Goal: Transaction & Acquisition: Subscribe to service/newsletter

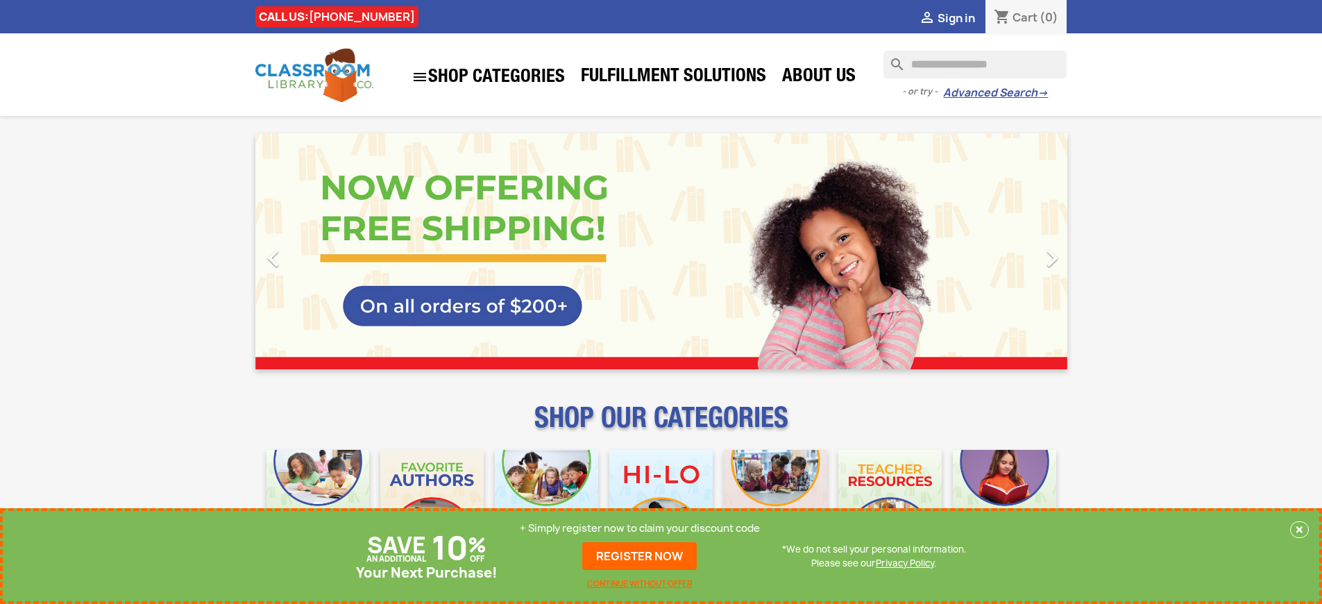
click at [640, 528] on p "+ Simply register now to claim your discount code" at bounding box center [640, 528] width 240 height 14
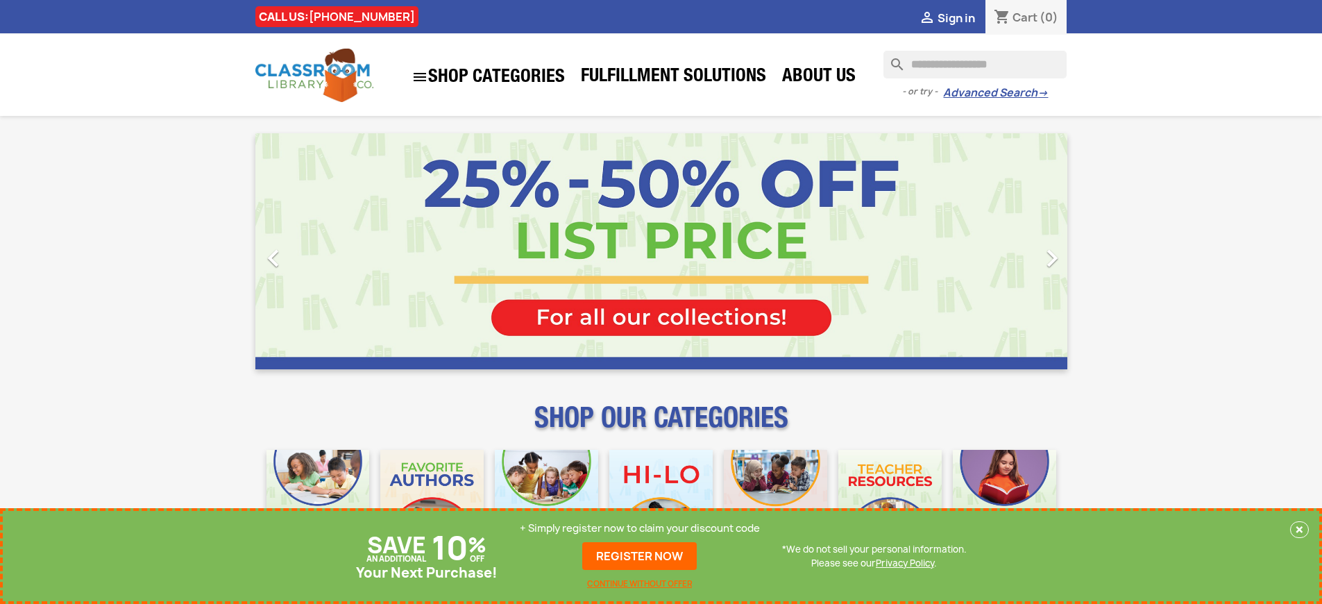
click at [640, 528] on p "+ Simply register now to claim your discount code" at bounding box center [640, 528] width 240 height 14
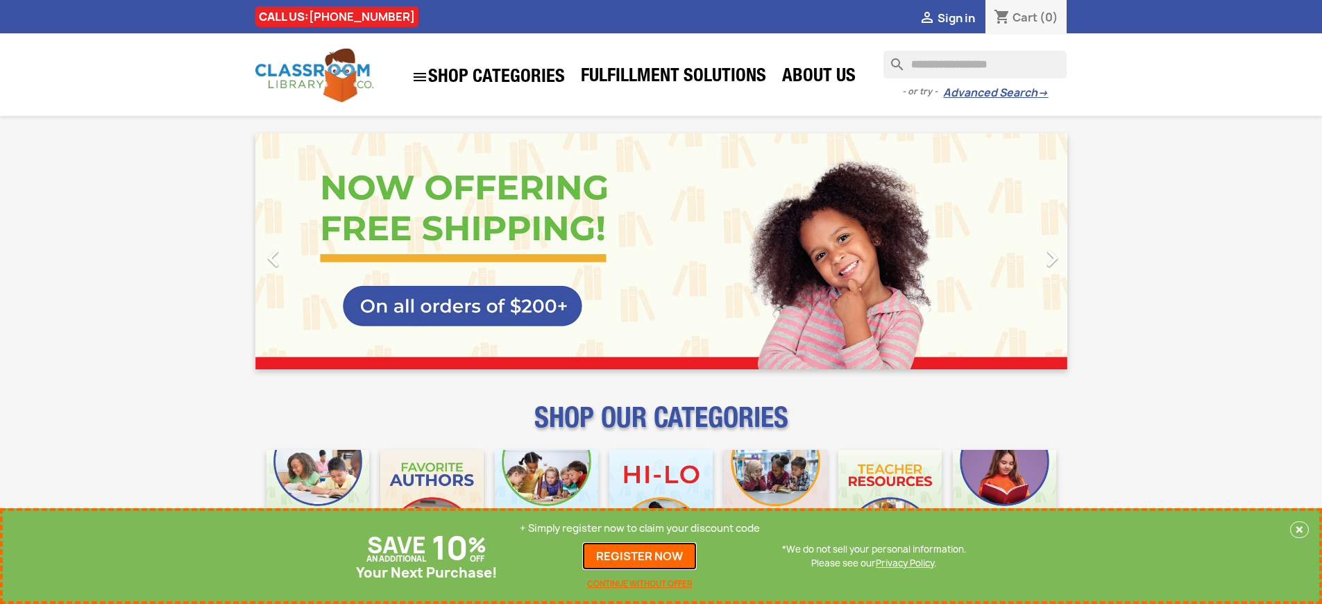
click at [640, 556] on link "REGISTER NOW" at bounding box center [639, 556] width 114 height 28
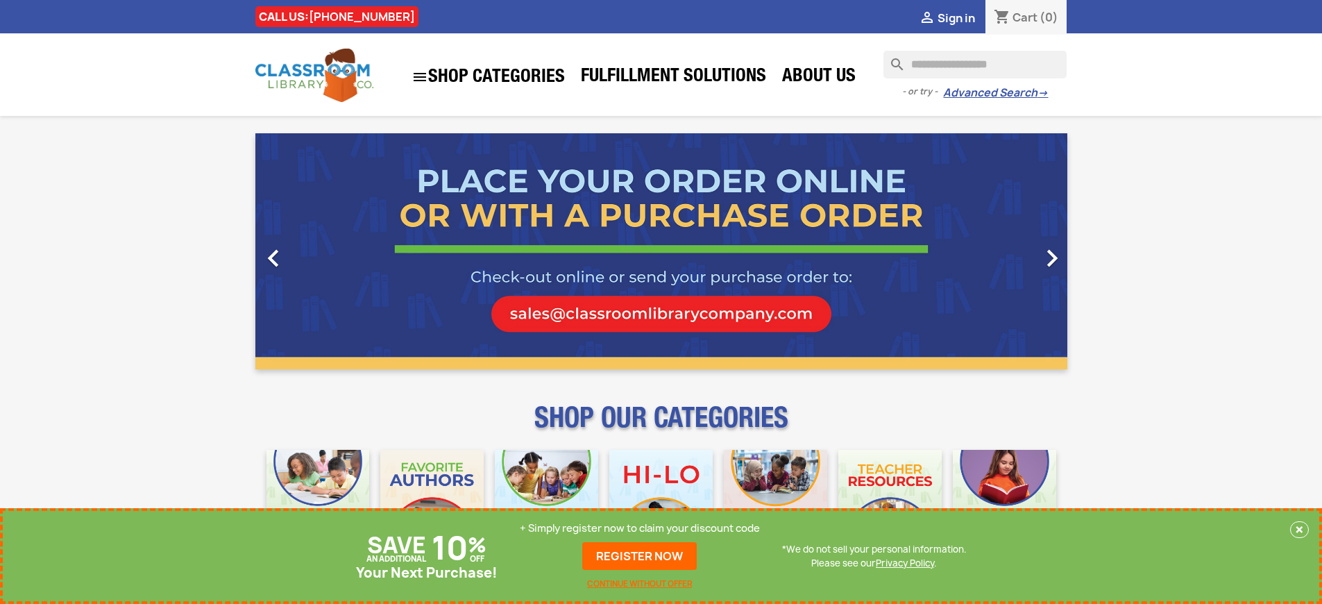
click at [640, 528] on p "+ Simply register now to claim your discount code" at bounding box center [640, 528] width 240 height 14
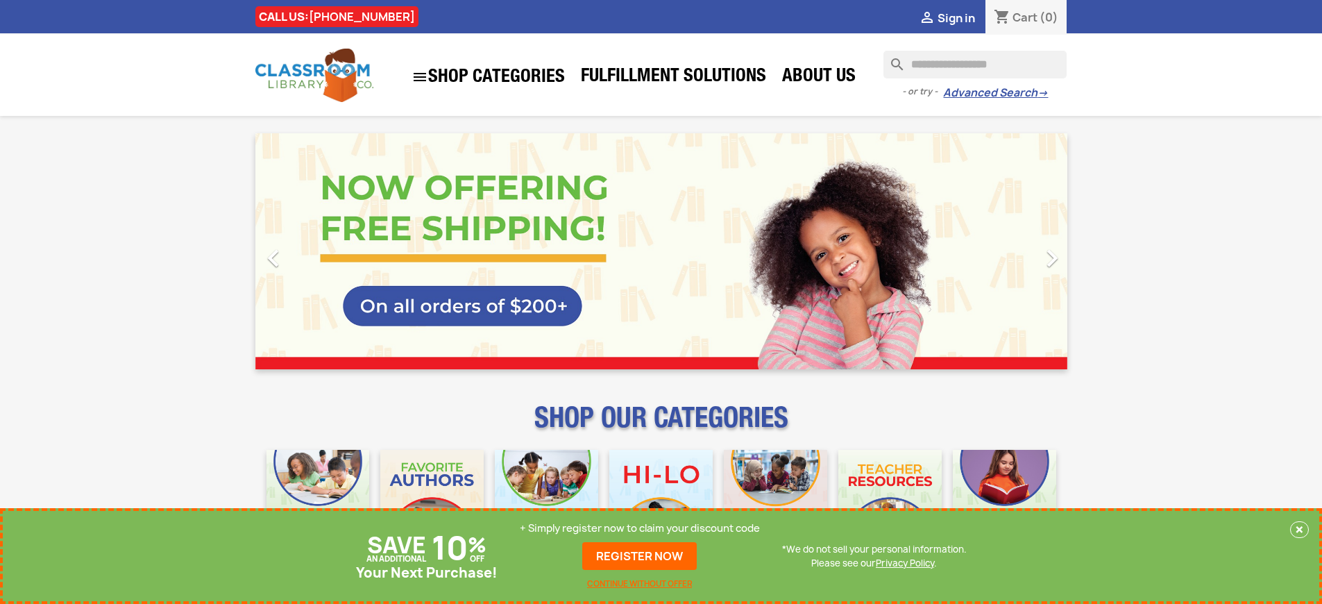
click at [640, 528] on p "+ Simply register now to claim your discount code" at bounding box center [640, 528] width 240 height 14
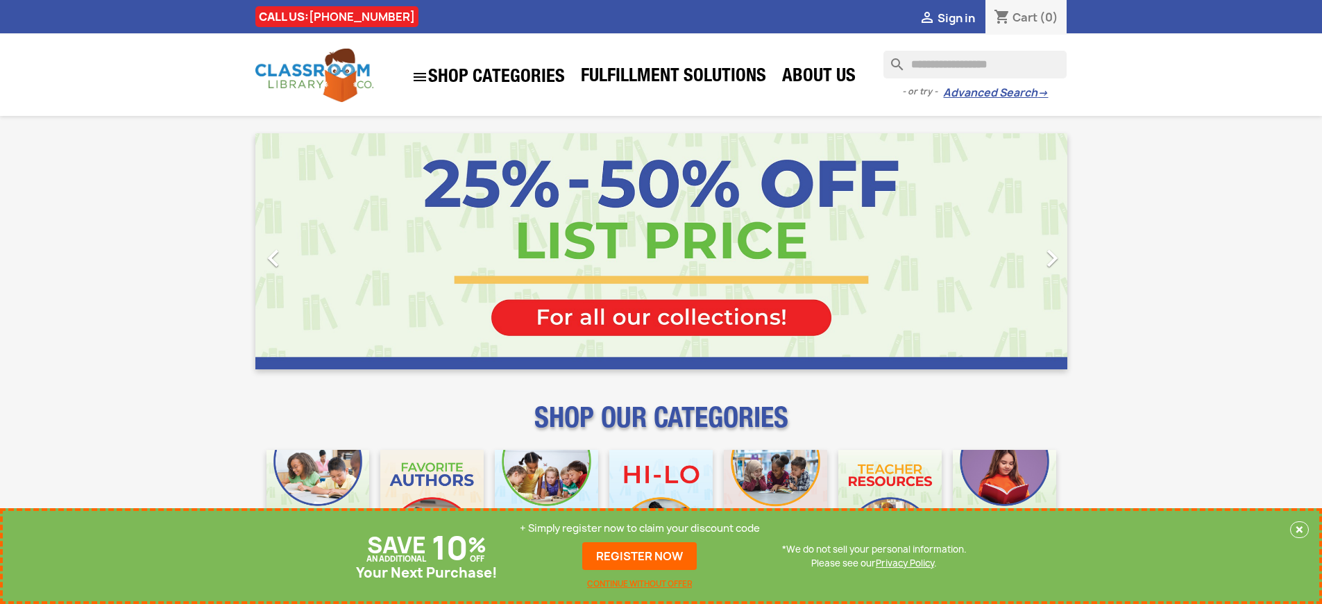
click at [640, 528] on p "+ Simply register now to claim your discount code" at bounding box center [640, 528] width 240 height 14
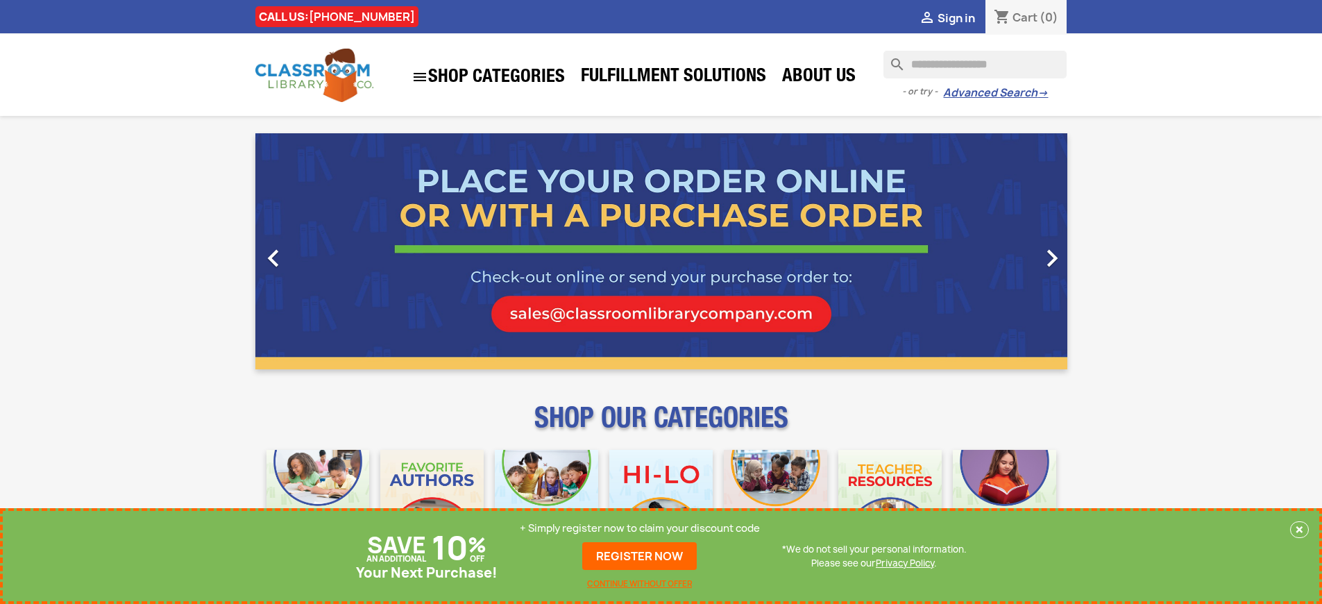
click at [640, 528] on p "+ Simply register now to claim your discount code" at bounding box center [640, 528] width 240 height 14
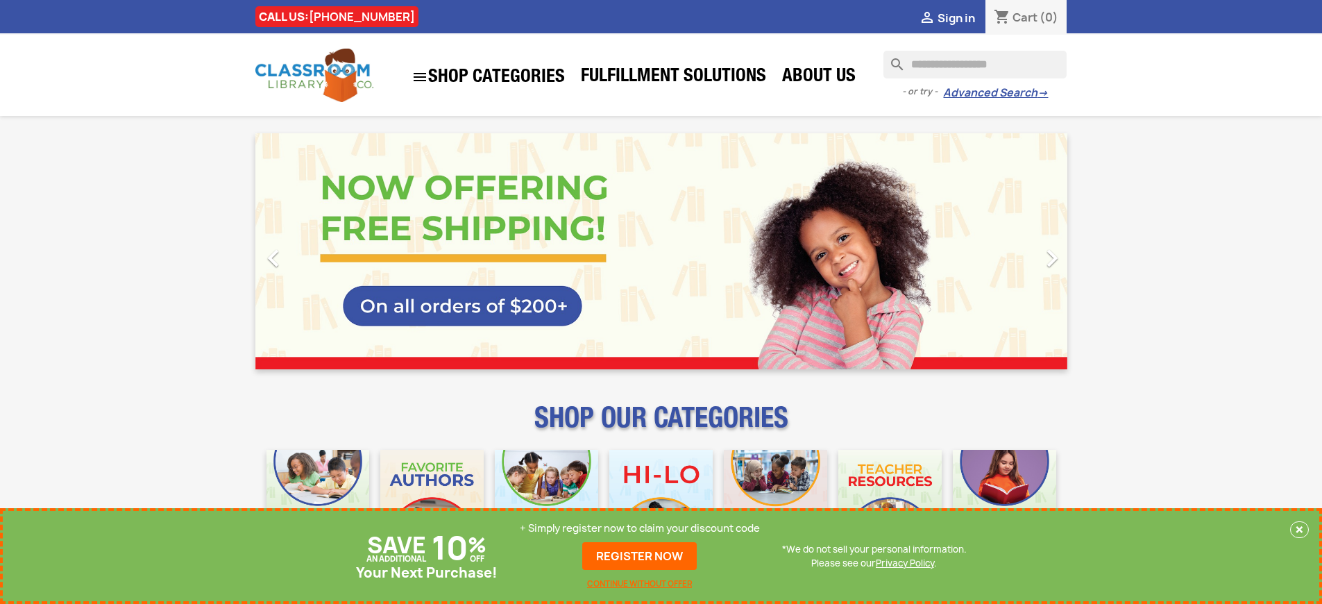
click at [640, 528] on p "+ Simply register now to claim your discount code" at bounding box center [640, 528] width 240 height 14
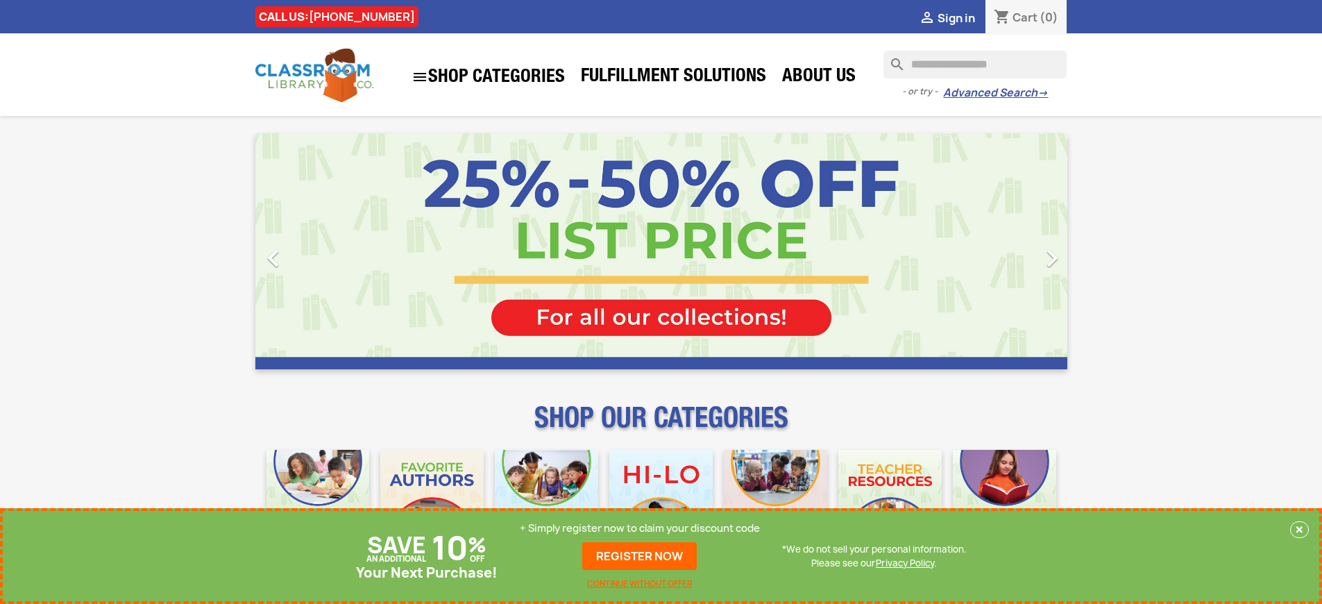
click at [640, 528] on p "+ Simply register now to claim your discount code" at bounding box center [640, 528] width 240 height 14
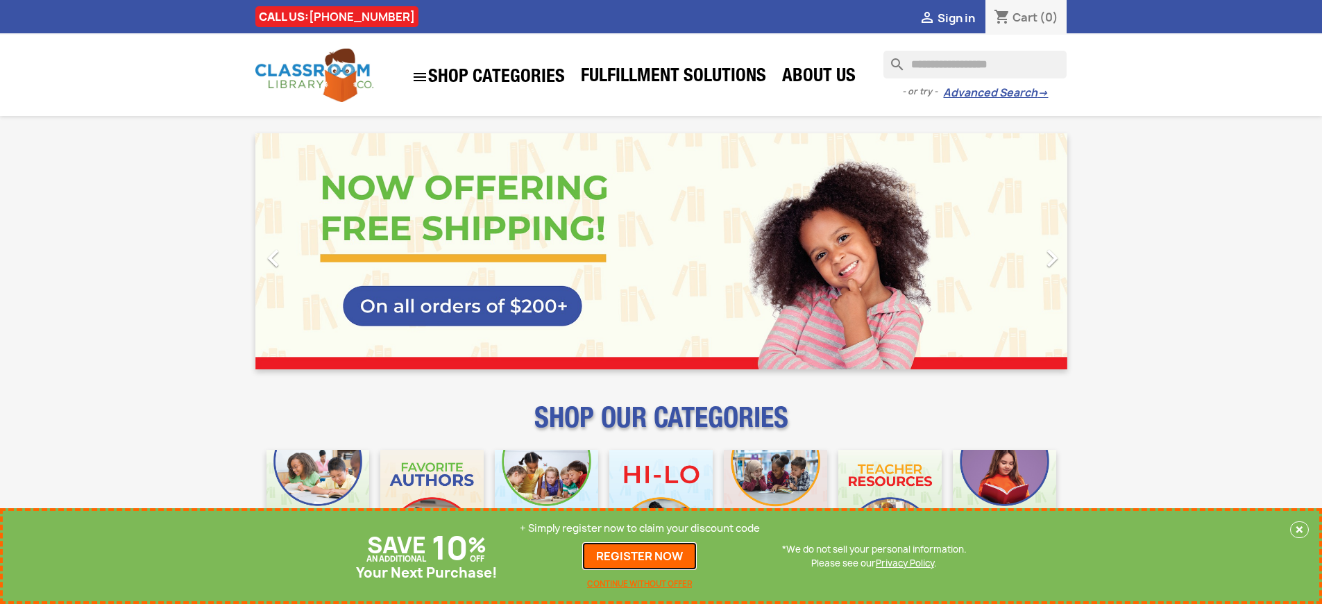
click at [640, 556] on link "REGISTER NOW" at bounding box center [639, 556] width 114 height 28
